Goal: Transaction & Acquisition: Book appointment/travel/reservation

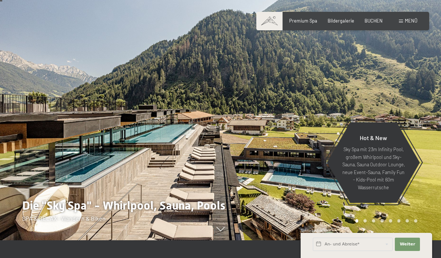
scroll to position [17, 0]
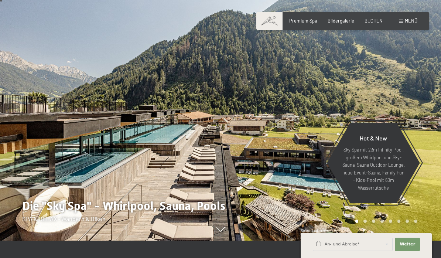
click at [339, 23] on div "Bildergalerie" at bounding box center [341, 21] width 27 height 7
click at [409, 19] on span "Menü" at bounding box center [411, 21] width 13 height 6
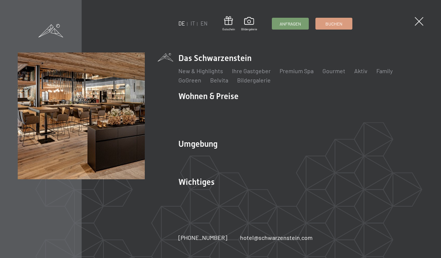
click at [357, 74] on link "Aktiv" at bounding box center [360, 70] width 13 height 7
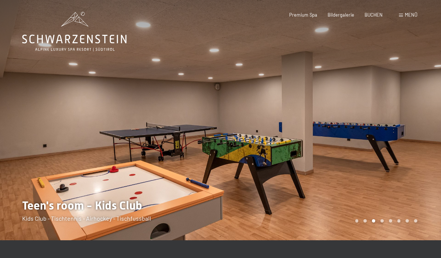
click at [371, 13] on span "BUCHEN" at bounding box center [373, 15] width 18 height 6
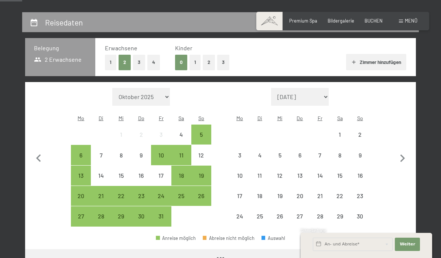
scroll to position [129, 0]
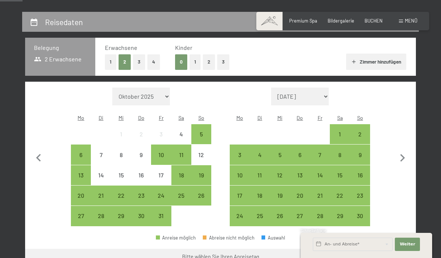
click at [196, 62] on button "1" at bounding box center [194, 61] width 11 height 15
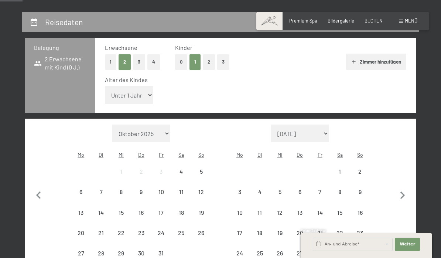
click at [142, 95] on select "Unter 1 Jahr 1 Jahr 2 Jahre 3 Jahre 4 Jahre 5 Jahre 6 Jahre 7 Jahre 8 Jahre 9 J…" at bounding box center [129, 95] width 48 height 18
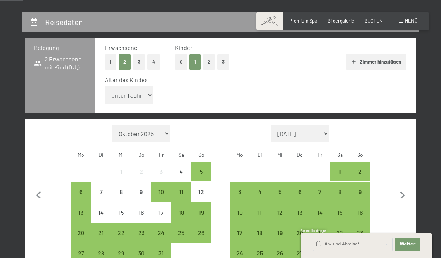
select select "14"
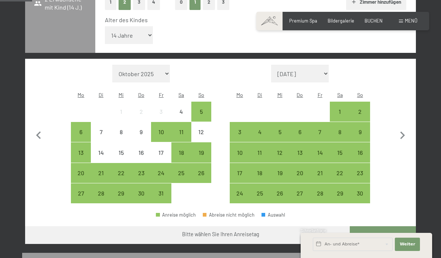
scroll to position [189, 0]
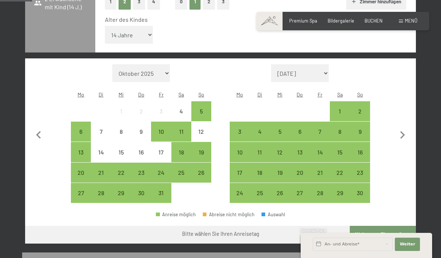
click at [403, 133] on icon "button" at bounding box center [402, 135] width 5 height 8
select select "2025-11-01"
select select "[DATE]"
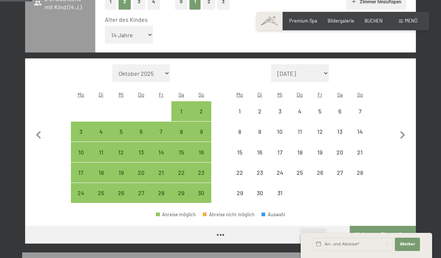
click at [403, 132] on icon "button" at bounding box center [402, 135] width 5 height 8
select select "[DATE]"
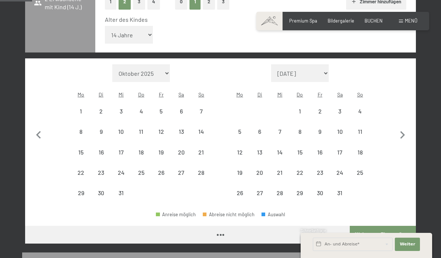
click at [404, 136] on icon "button" at bounding box center [403, 135] width 16 height 16
select select "[DATE]"
click at [405, 138] on icon "button" at bounding box center [403, 135] width 16 height 16
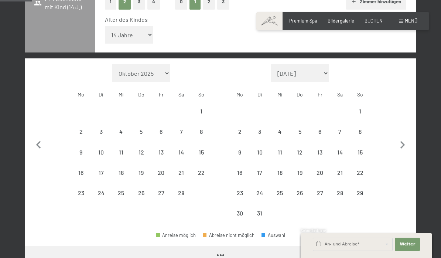
click at [404, 138] on icon "button" at bounding box center [403, 145] width 16 height 16
select select "[DATE]"
click at [408, 137] on icon "button" at bounding box center [403, 145] width 16 height 16
select select "[DATE]"
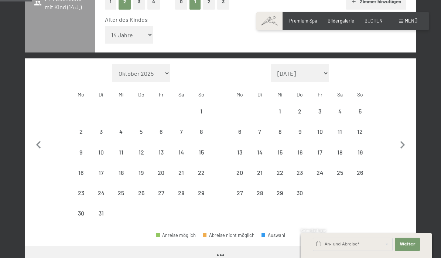
select select "[DATE]"
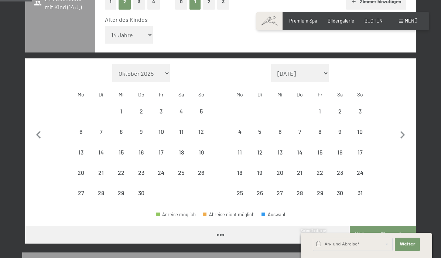
click at [407, 135] on icon "button" at bounding box center [403, 135] width 16 height 16
click at [407, 137] on icon "button" at bounding box center [403, 135] width 16 height 16
select select "[DATE]"
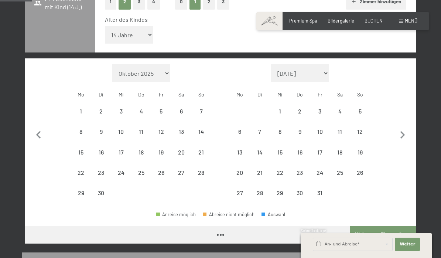
select select "[DATE]"
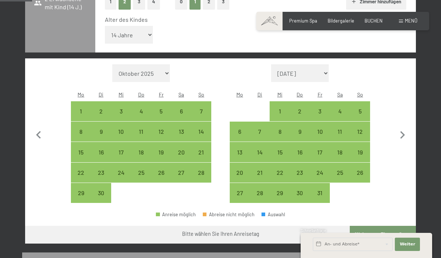
click at [280, 109] on div "1" at bounding box center [279, 117] width 18 height 18
select select "[DATE]"
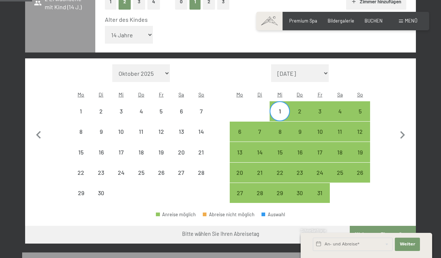
click at [282, 150] on div "15" at bounding box center [279, 158] width 18 height 18
select select "[DATE]"
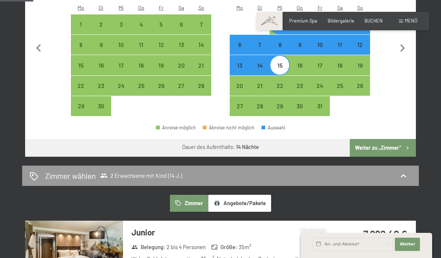
click at [389, 146] on button "Weiter zu „Zimmer“" at bounding box center [383, 148] width 66 height 18
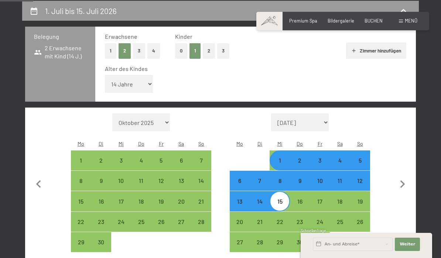
select select "[DATE]"
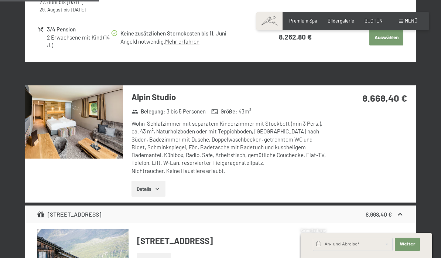
scroll to position [759, 0]
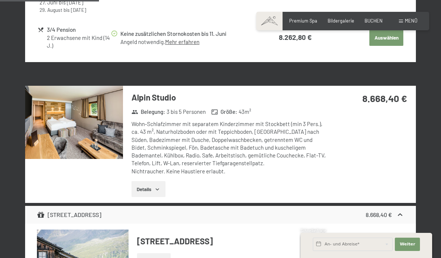
click at [147, 184] on button "Details" at bounding box center [148, 189] width 34 height 16
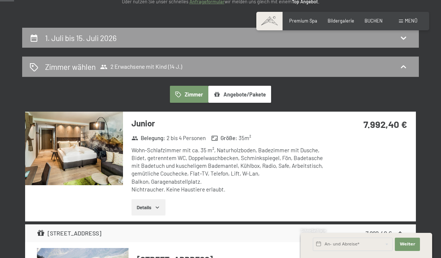
scroll to position [110, 0]
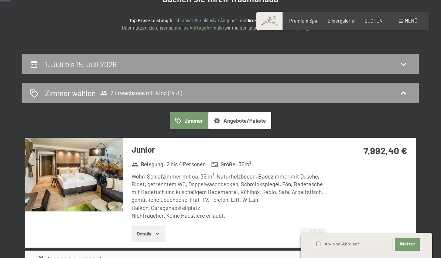
click at [400, 69] on div "1. Juli bis 15. Juli 2026" at bounding box center [220, 64] width 397 height 20
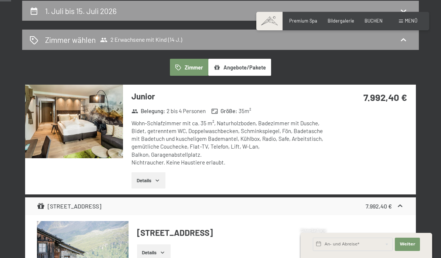
select select "14"
select select "[DATE]"
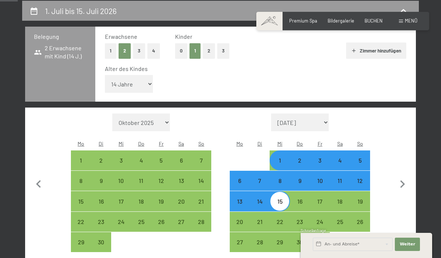
click at [342, 157] on div "4" at bounding box center [339, 166] width 18 height 18
select select "[DATE]"
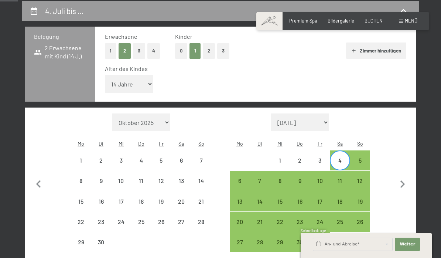
click at [344, 199] on div "18" at bounding box center [339, 207] width 18 height 18
select select "[DATE]"
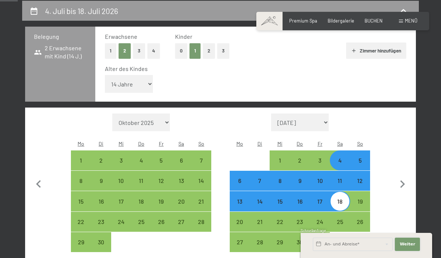
click at [411, 244] on span "Weiter" at bounding box center [408, 244] width 16 height 6
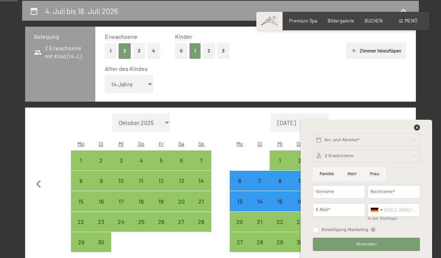
click at [412, 129] on div at bounding box center [367, 128] width 110 height 9
click at [417, 124] on icon at bounding box center [417, 127] width 6 height 6
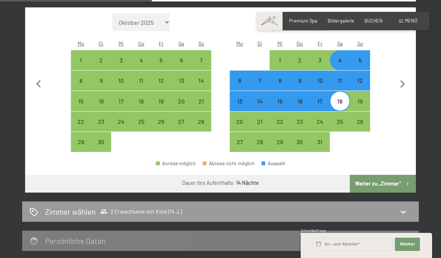
click at [385, 182] on button "Weiter zu „Zimmer“" at bounding box center [383, 184] width 66 height 18
select select "[DATE]"
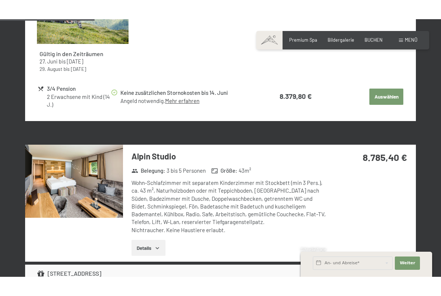
scroll to position [731, 0]
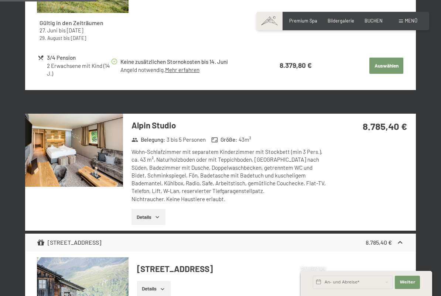
click at [86, 153] on img at bounding box center [74, 150] width 98 height 73
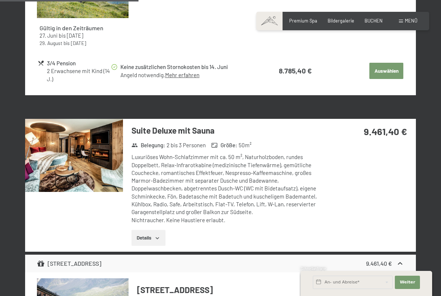
scroll to position [1056, 0]
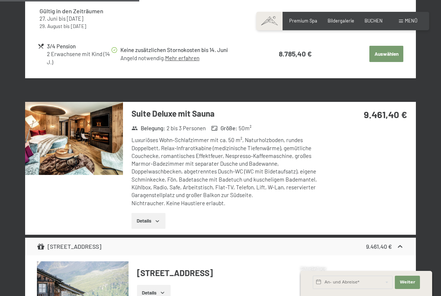
click at [83, 132] on img at bounding box center [74, 138] width 98 height 73
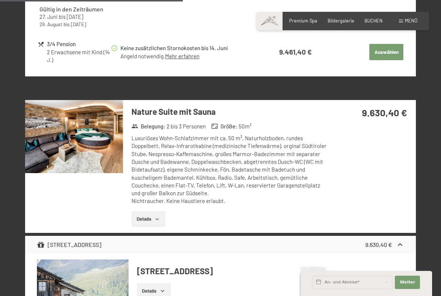
scroll to position [1388, 0]
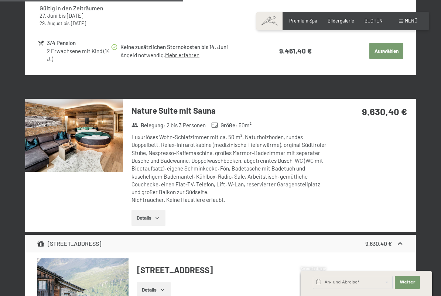
click at [69, 128] on img at bounding box center [74, 135] width 98 height 73
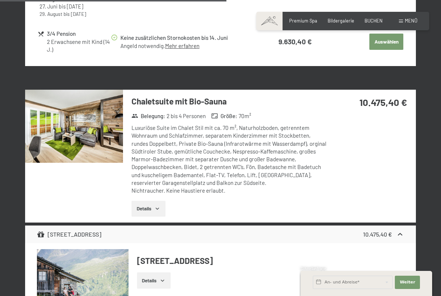
scroll to position [1731, 0]
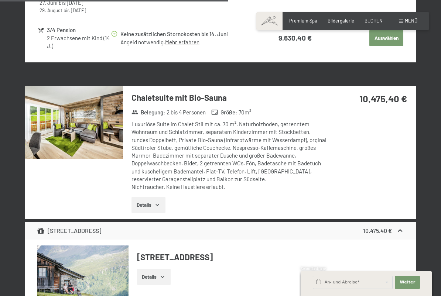
click at [83, 117] on img at bounding box center [74, 122] width 98 height 73
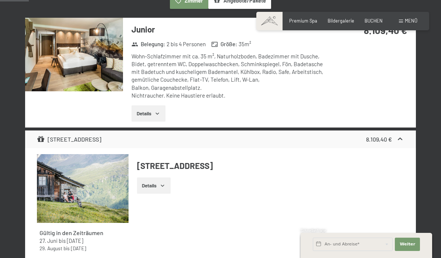
scroll to position [0, 0]
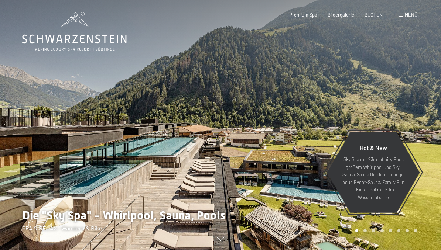
click at [380, 16] on span "BUCHEN" at bounding box center [373, 15] width 18 height 6
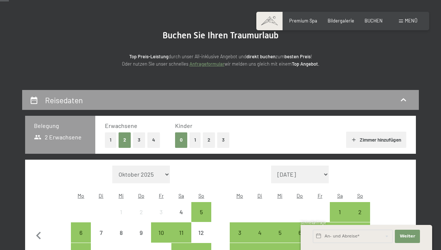
scroll to position [49, 0]
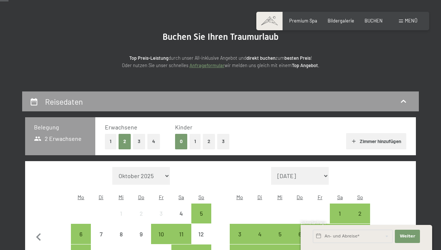
click at [196, 144] on button "1" at bounding box center [194, 141] width 11 height 15
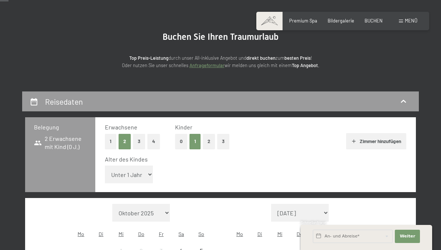
click at [141, 176] on select "Unter 1 Jahr 1 Jahr 2 Jahre 3 Jahre 4 Jahre 5 Jahre 6 Jahre 7 Jahre 8 Jahre 9 J…" at bounding box center [129, 175] width 48 height 18
select select "14"
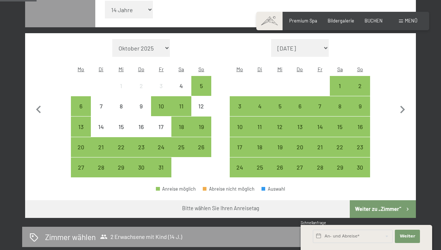
scroll to position [214, 0]
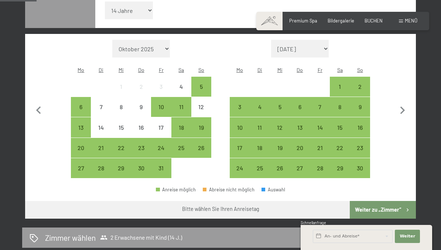
click at [406, 110] on icon "button" at bounding box center [403, 111] width 16 height 16
select select "[DATE]"
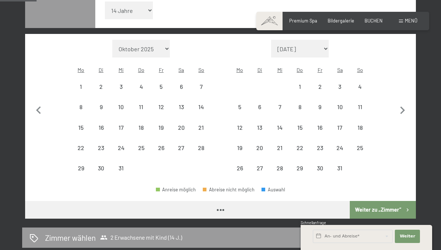
click at [405, 109] on icon "button" at bounding box center [403, 111] width 16 height 16
select select "[DATE]"
click at [405, 109] on icon "button" at bounding box center [403, 111] width 16 height 16
click at [405, 110] on icon "button" at bounding box center [403, 111] width 16 height 16
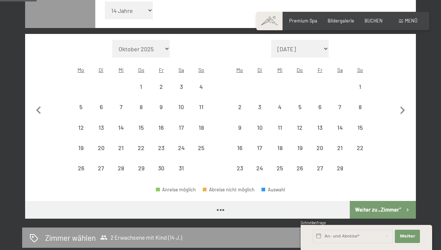
select select "[DATE]"
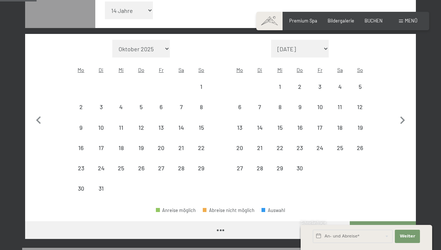
click at [403, 113] on icon "button" at bounding box center [403, 121] width 16 height 16
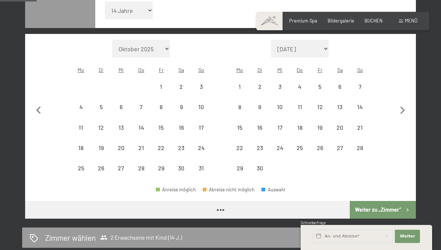
select select "[DATE]"
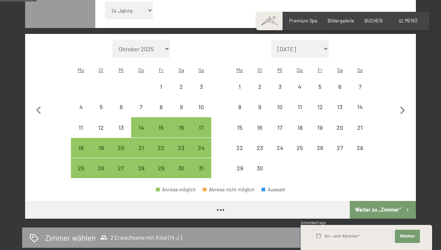
select select "[DATE]"
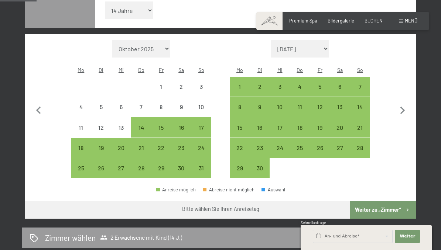
click at [402, 107] on icon "button" at bounding box center [403, 111] width 16 height 16
select select "[DATE]"
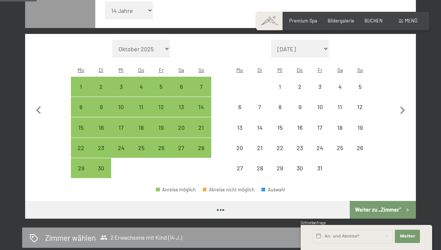
select select "[DATE]"
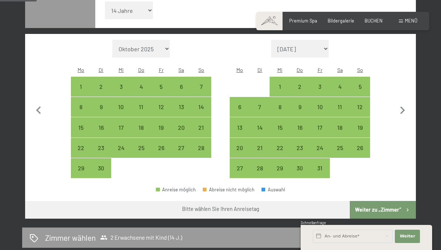
click at [281, 84] on div "1" at bounding box center [279, 93] width 18 height 18
select select "[DATE]"
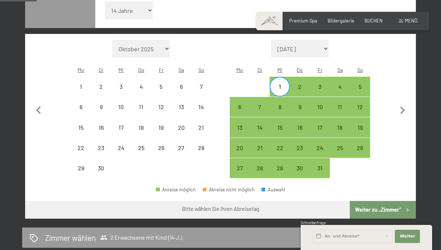
click at [284, 125] on div "15" at bounding box center [279, 134] width 18 height 18
select select "[DATE]"
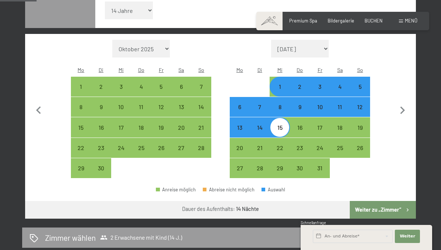
click at [386, 212] on button "Weiter zu „Zimmer“" at bounding box center [383, 210] width 66 height 18
select select "[DATE]"
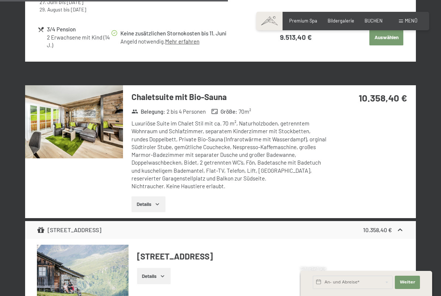
scroll to position [1733, 0]
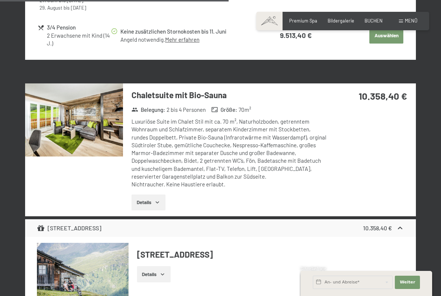
click at [91, 113] on img at bounding box center [74, 119] width 98 height 73
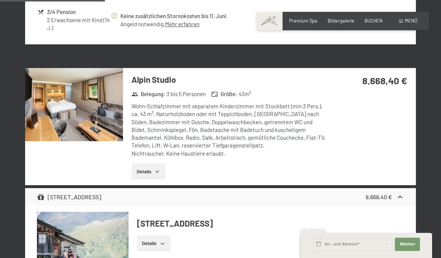
scroll to position [774, 0]
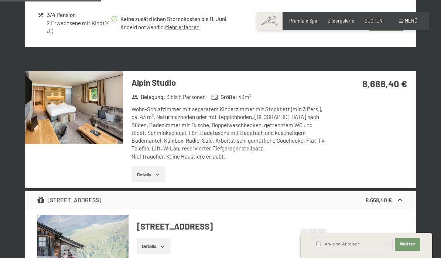
click at [84, 103] on img at bounding box center [74, 107] width 98 height 73
click at [103, 95] on img at bounding box center [74, 107] width 98 height 73
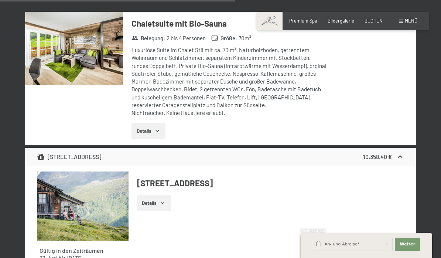
scroll to position [1806, 0]
